Goal: Task Accomplishment & Management: Manage account settings

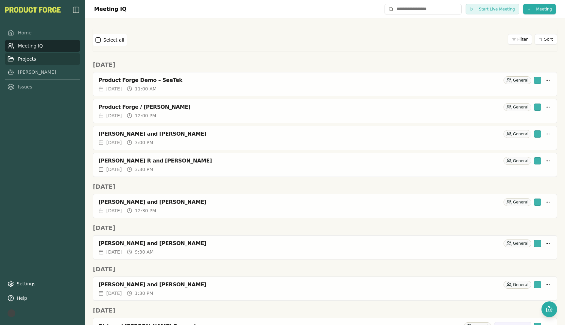
click at [31, 59] on link "Projects" at bounding box center [42, 59] width 75 height 12
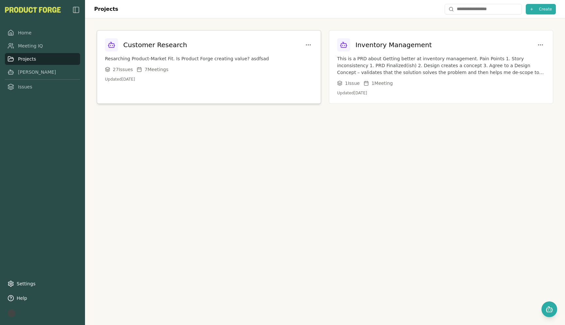
click at [230, 79] on p "Updated Sep 8, 2025" at bounding box center [209, 79] width 208 height 5
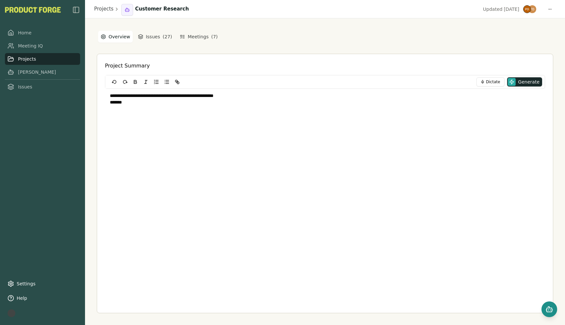
click at [546, 309] on icon "Open chat" at bounding box center [550, 309] width 8 height 8
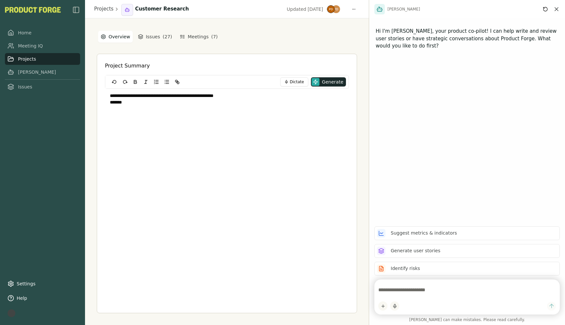
click at [410, 295] on textarea at bounding box center [467, 289] width 178 height 13
type textarea "**********"
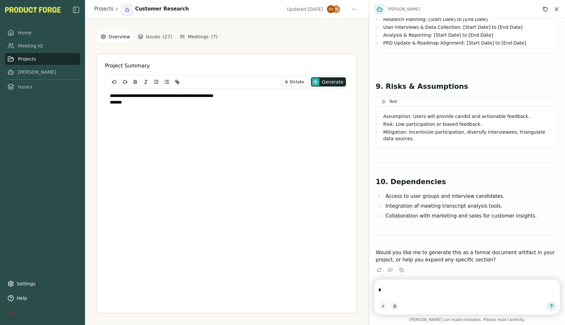
scroll to position [882, 0]
type textarea "**********"
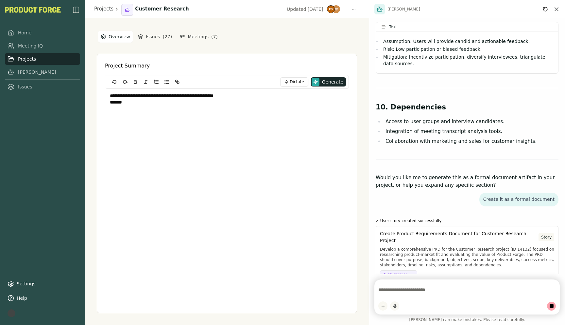
scroll to position [951, 0]
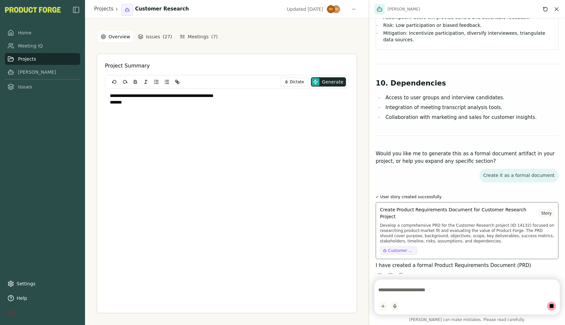
click at [437, 206] on span "Create Product Requirements Document for Customer Research Project" at bounding box center [459, 213] width 159 height 14
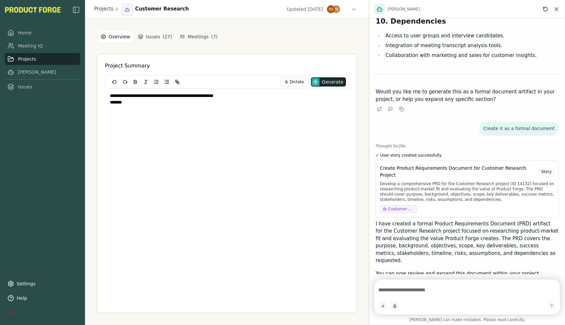
scroll to position [1012, 0]
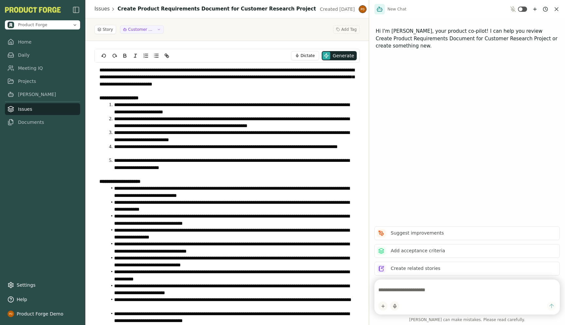
click at [397, 286] on textarea at bounding box center [467, 289] width 178 height 13
type textarea "**********"
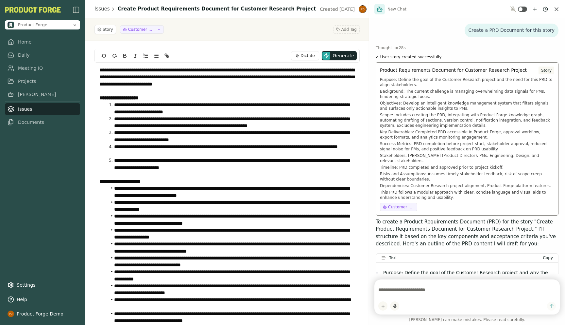
click at [438, 126] on p "Scope: Includes creating the PRD, integrating with Product Forge knowledge grap…" at bounding box center [467, 120] width 174 height 16
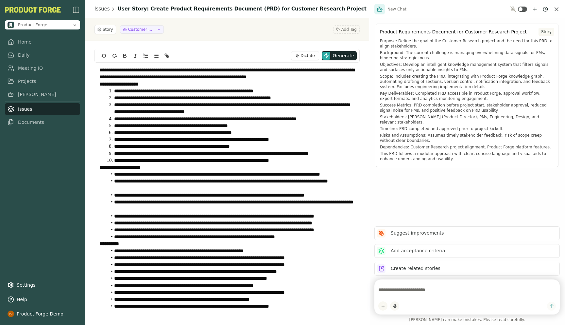
click at [560, 6] on icon "Close chat" at bounding box center [556, 9] width 7 height 7
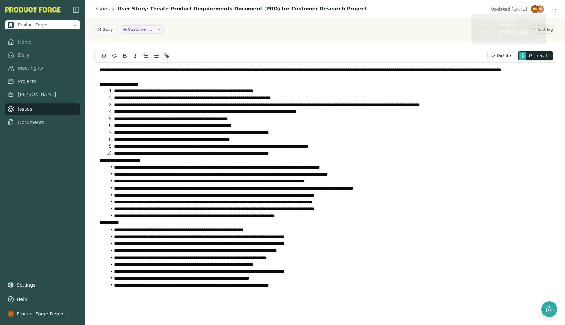
click at [556, 8] on div "Issues User Story: Create Product Requirements Document (PRD) for Customer Rese…" at bounding box center [325, 9] width 480 height 18
click at [553, 9] on html "**********" at bounding box center [282, 162] width 565 height 325
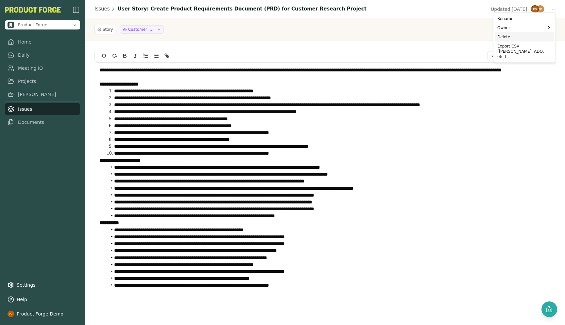
click at [527, 36] on div "Delete" at bounding box center [525, 36] width 60 height 9
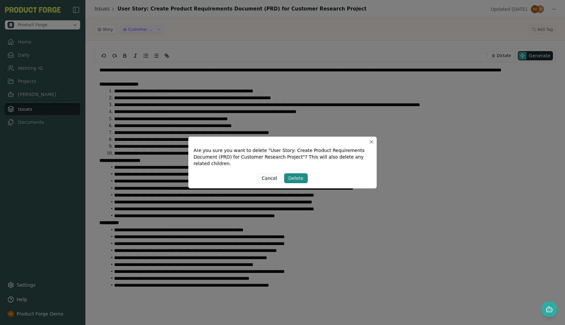
click at [297, 175] on div "Delete" at bounding box center [296, 178] width 15 height 7
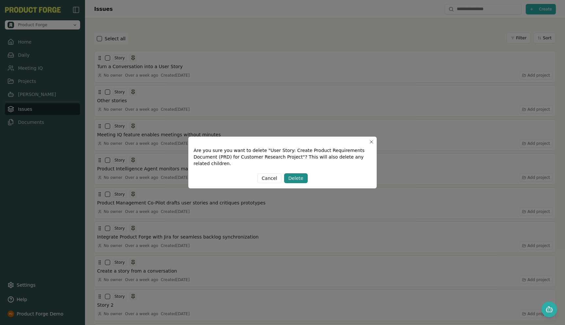
click at [292, 178] on div "Delete" at bounding box center [296, 178] width 15 height 7
click at [371, 141] on icon "button" at bounding box center [371, 141] width 5 height 5
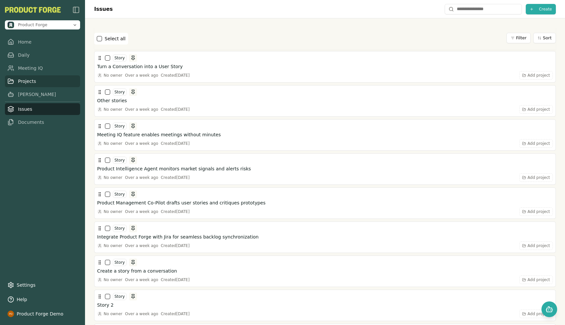
click at [27, 85] on link "Projects" at bounding box center [42, 81] width 75 height 12
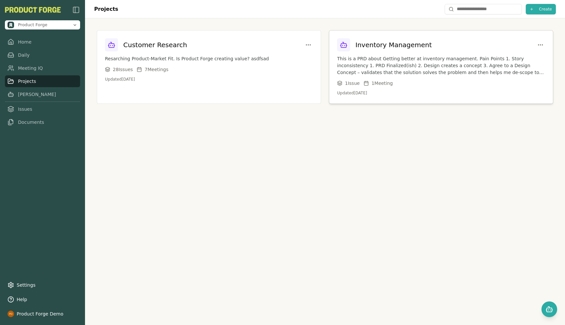
click at [388, 65] on p "This is a PRD about Getting better at inventory management. Pain Points 1. Stor…" at bounding box center [441, 65] width 208 height 21
